Goal: Use online tool/utility: Utilize a website feature to perform a specific function

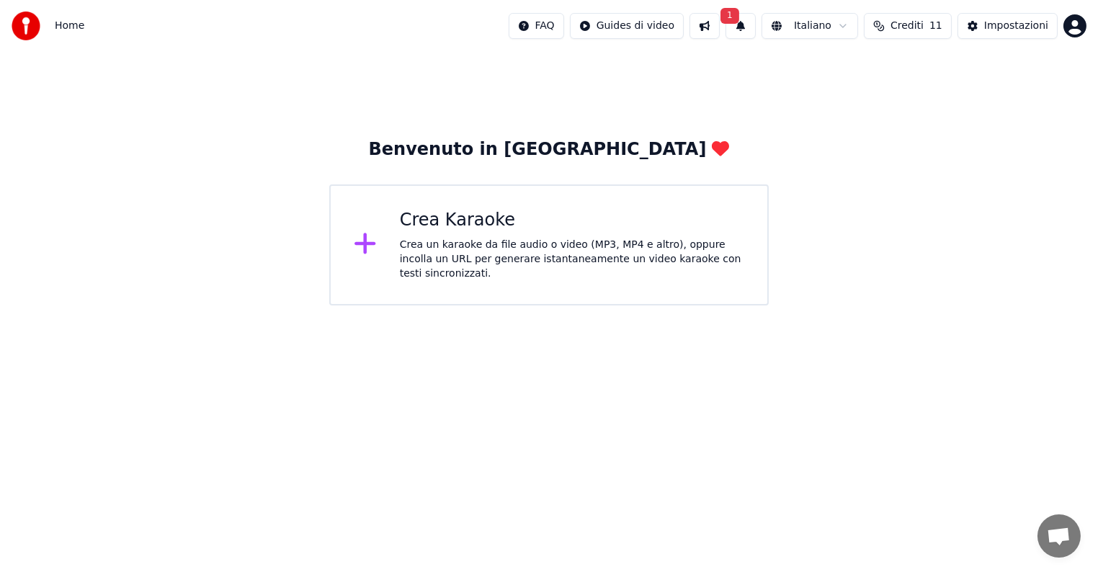
click at [736, 15] on span "1" at bounding box center [730, 16] width 19 height 16
click at [849, 73] on button "Aggiorna" at bounding box center [851, 71] width 70 height 26
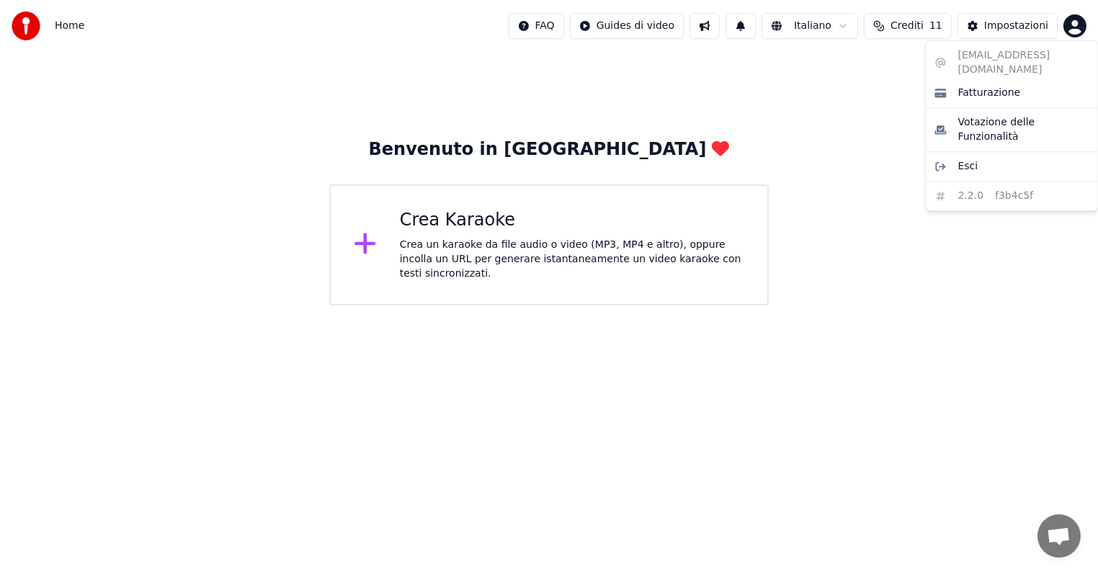
click at [1074, 27] on html "Home FAQ Guides di video Italiano Crediti 11 Impostazioni Benvenuto in Youka Cr…" at bounding box center [549, 152] width 1098 height 305
click at [977, 86] on span "Fatturazione" at bounding box center [989, 93] width 63 height 14
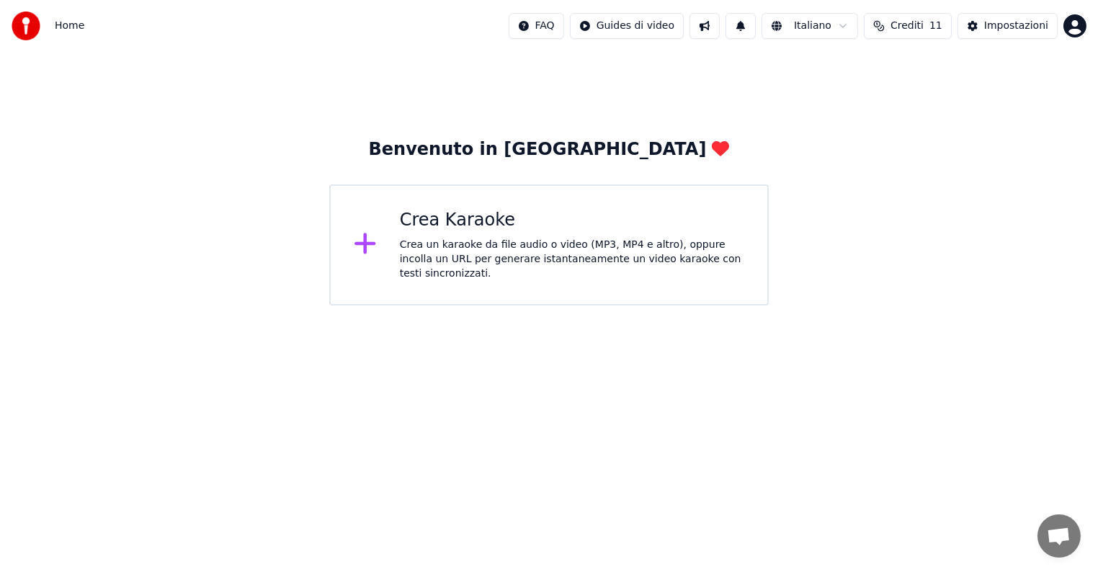
click at [487, 246] on div "Crea un karaoke da file audio o video (MP3, MP4 e altro), oppure incolla un URL…" at bounding box center [572, 259] width 344 height 43
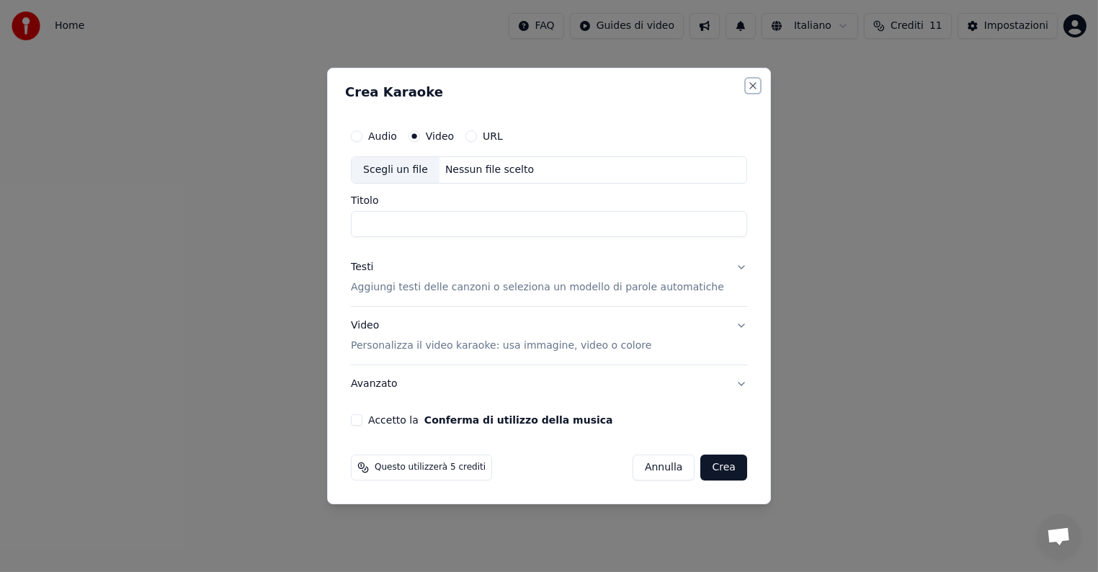
click at [747, 86] on button "Close" at bounding box center [753, 86] width 12 height 12
